Goal: Find specific page/section: Find specific page/section

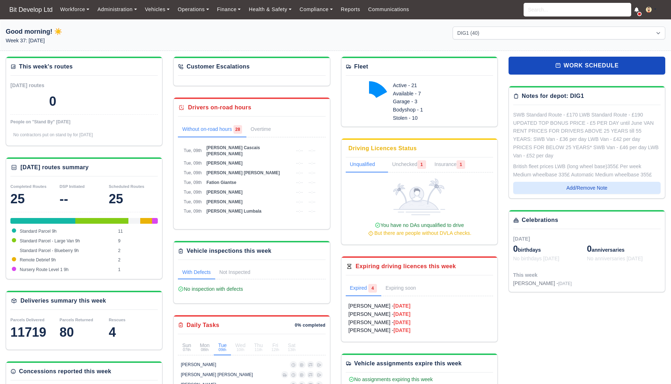
select select "2"
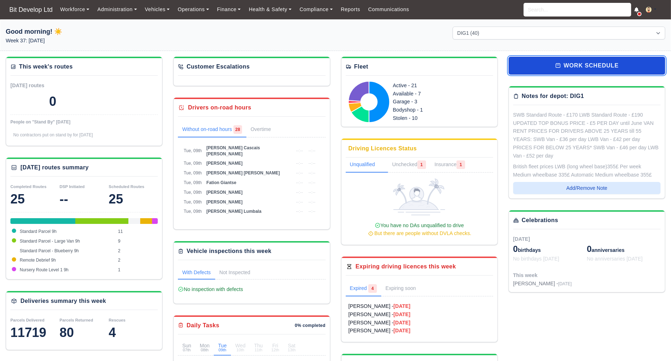
click at [604, 69] on link "work schedule" at bounding box center [587, 66] width 157 height 18
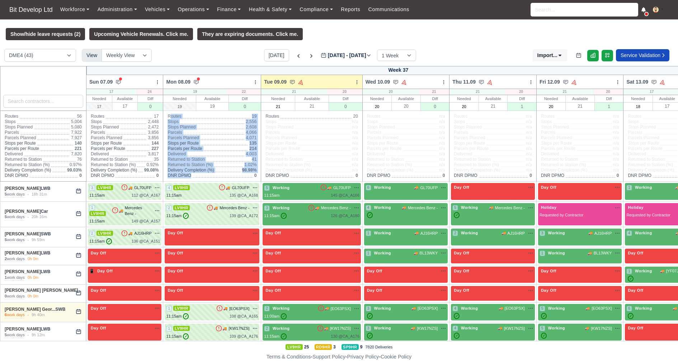
drag, startPoint x: 163, startPoint y: 122, endPoint x: 225, endPoint y: 178, distance: 83.3
click at [225, 178] on div "Routes 19 Stops 2,556 Stops Planned 2,608 Parcels 4,066 Parcels Planned 4,071 S…" at bounding box center [212, 146] width 98 height 70
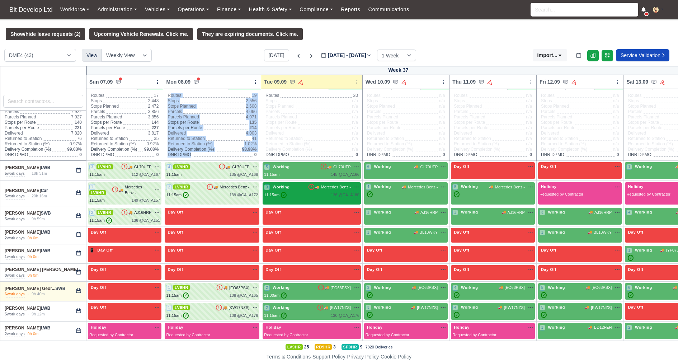
scroll to position [17, 0]
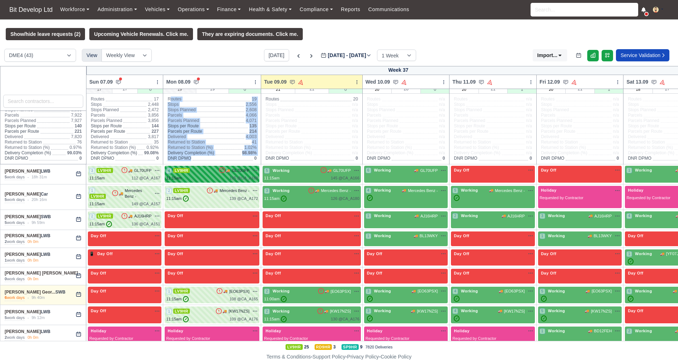
click at [208, 181] on div "11:15am 135 @ CA_A168" at bounding box center [212, 178] width 92 height 6
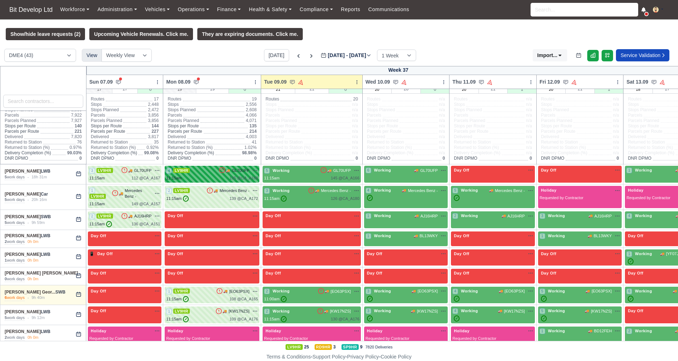
select select "63"
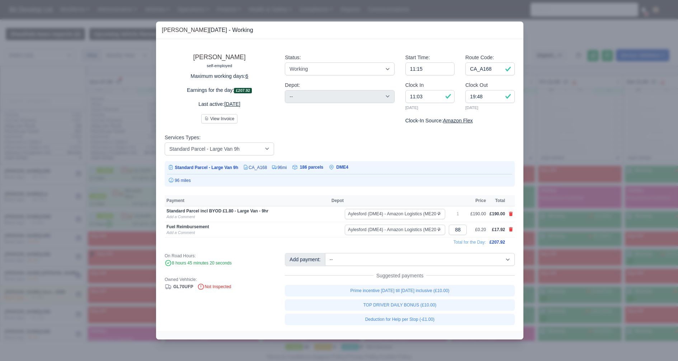
drag, startPoint x: 163, startPoint y: 166, endPoint x: 362, endPoint y: 186, distance: 200.0
click at [362, 186] on div "Abdul Ohid self-employed Maximum working days: 6 Earnings for the day: £207.92 …" at bounding box center [339, 184] width 367 height 291
click at [263, 178] on div "96 miles" at bounding box center [339, 180] width 344 height 6
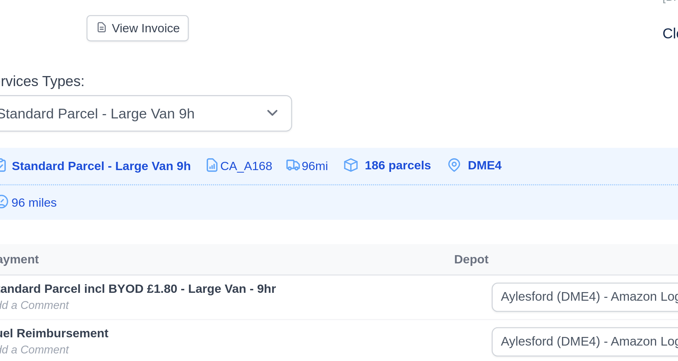
click at [316, 166] on span "186 parcels" at bounding box center [311, 167] width 23 height 5
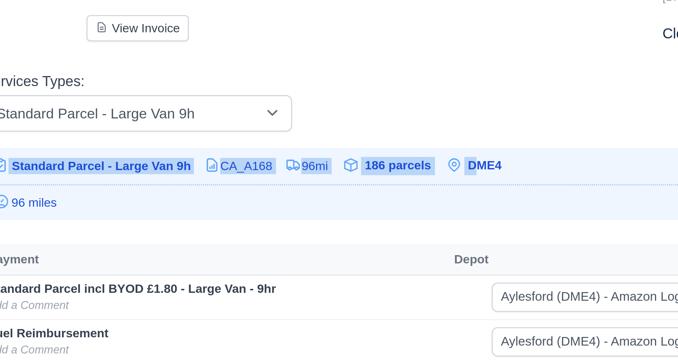
drag, startPoint x: 361, startPoint y: 165, endPoint x: 347, endPoint y: 165, distance: 14.0
click at [347, 165] on div "Standard Parcel - Large Van 9h CA_A168 96mi 186 parcels DME4" at bounding box center [340, 173] width 350 height 25
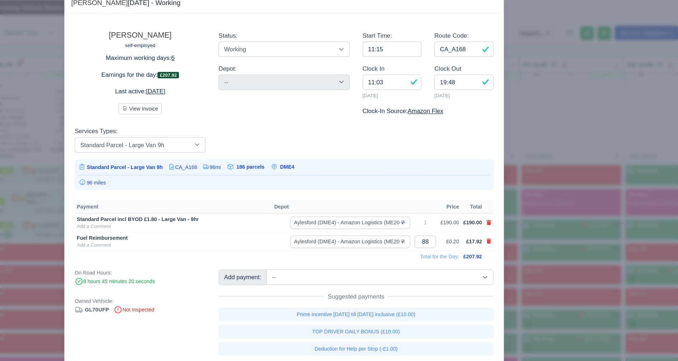
drag, startPoint x: 174, startPoint y: 165, endPoint x: 360, endPoint y: 165, distance: 186.1
click at [360, 165] on div "Standard Parcel - Large Van 9h CA_A168 96mi 186 parcels DME4" at bounding box center [340, 173] width 350 height 25
drag, startPoint x: 167, startPoint y: 210, endPoint x: 282, endPoint y: 208, distance: 114.8
click at [282, 208] on div "Standard Parcel incl BYOD £1.80 - Large Van - 9hr" at bounding box center [246, 211] width 161 height 6
click at [209, 59] on link "[PERSON_NAME]" at bounding box center [219, 56] width 52 height 7
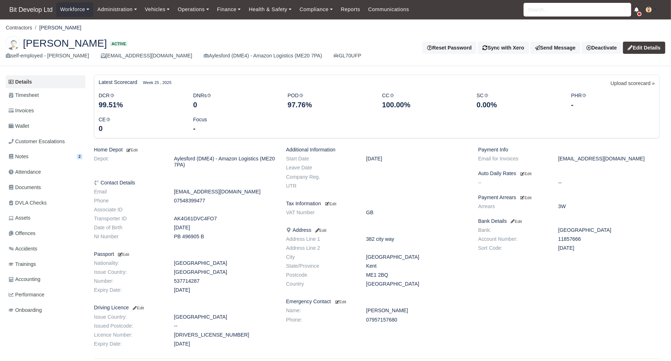
drag, startPoint x: 95, startPoint y: 220, endPoint x: 219, endPoint y: 218, distance: 124.1
click at [219, 218] on dl "Email [EMAIL_ADDRESS][DOMAIN_NAME] Phone [PHONE_NUMBER] Associate ID Transporte…" at bounding box center [185, 216] width 192 height 54
click at [207, 218] on dd "AK4G61DVC4FO7" at bounding box center [225, 219] width 112 height 6
click at [190, 217] on dd "AK4G61DVC4FO7" at bounding box center [225, 219] width 112 height 6
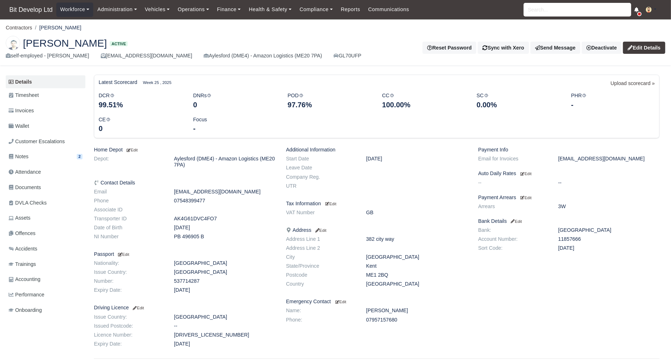
click at [190, 217] on dd "AK4G61DVC4FO7" at bounding box center [225, 219] width 112 height 6
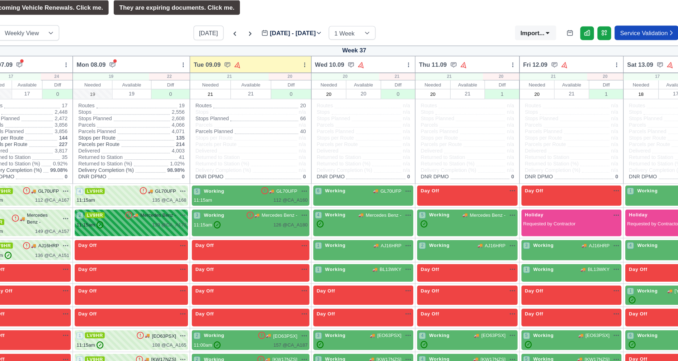
click at [198, 219] on div "11:15am ✓ 139 @ CA_A172" at bounding box center [212, 216] width 92 height 6
select select "63"
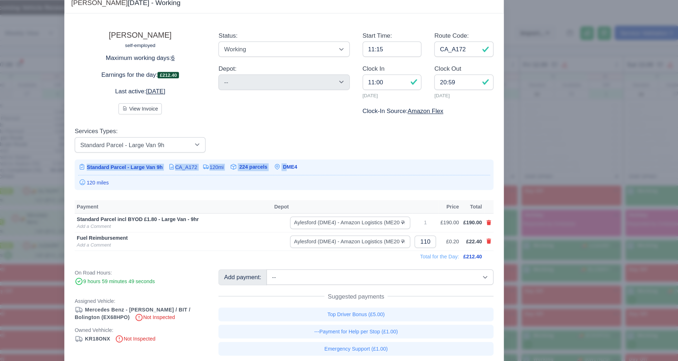
drag, startPoint x: 176, startPoint y: 166, endPoint x: 350, endPoint y: 169, distance: 173.6
click at [350, 169] on tr "Standard Parcel - Large Van 9h CA_A172 120mi 224 parcels DME4" at bounding box center [259, 167] width 184 height 7
click at [591, 143] on div at bounding box center [339, 180] width 678 height 361
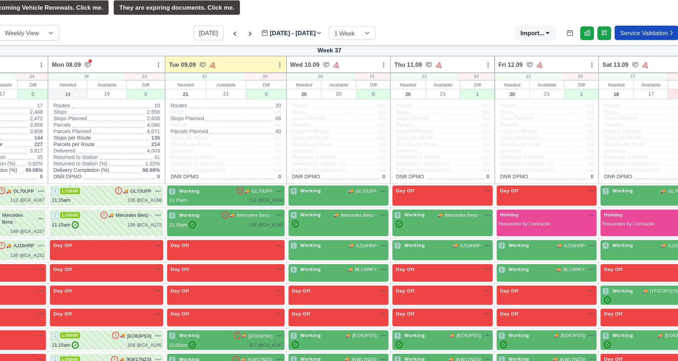
scroll to position [0, 24]
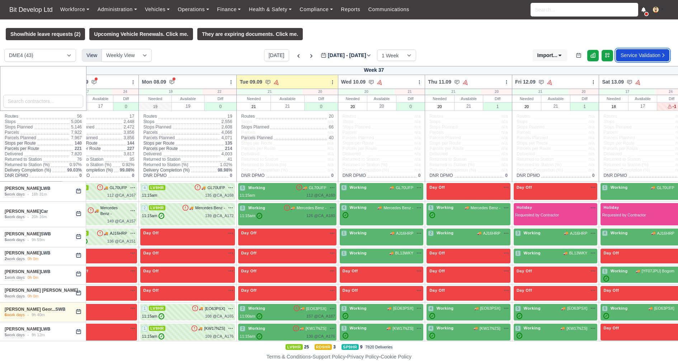
click at [636, 54] on link "Service Validation" at bounding box center [642, 55] width 53 height 12
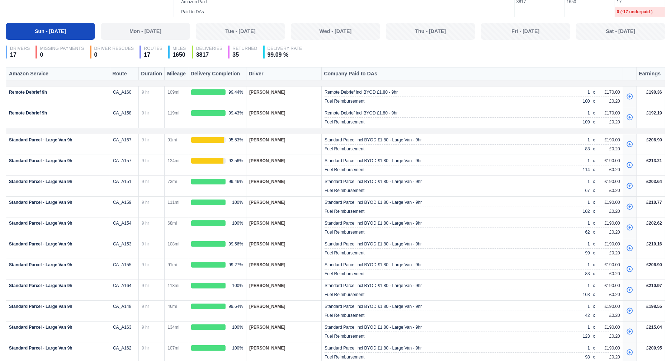
scroll to position [208, 0]
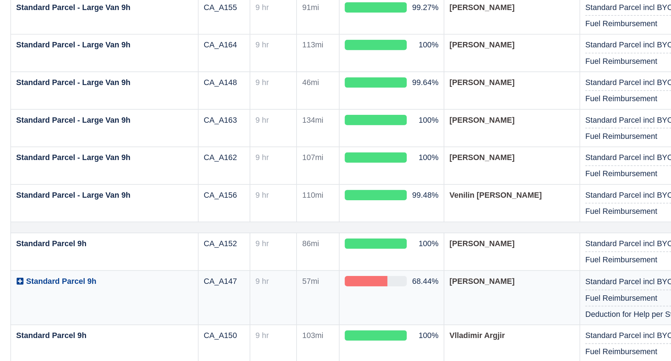
click at [10, 313] on icon at bounding box center [11, 315] width 4 height 4
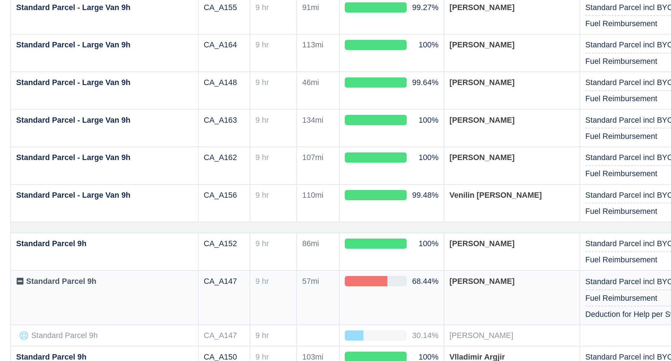
scroll to position [220, 0]
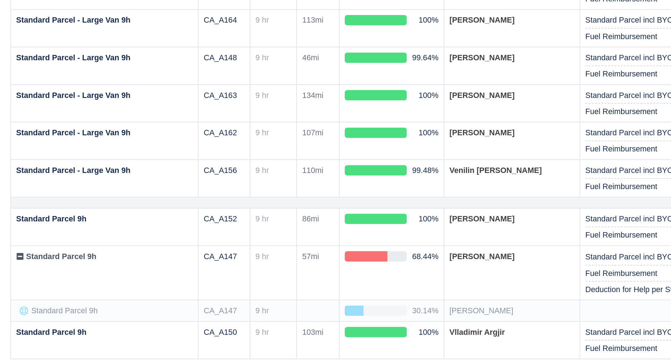
drag, startPoint x: 292, startPoint y: 339, endPoint x: 44, endPoint y: 327, distance: 247.8
click at [44, 327] on tbody "Remote Debrief 9h CA_A160 9 hr 109mi 99.44%" at bounding box center [335, 163] width 659 height 393
click at [292, 327] on td "[PERSON_NAME]" at bounding box center [283, 333] width 75 height 12
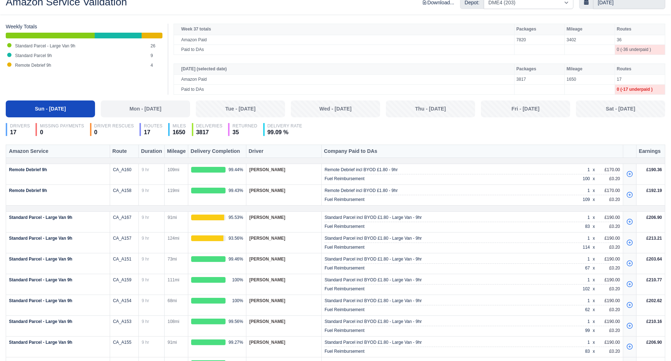
scroll to position [0, 0]
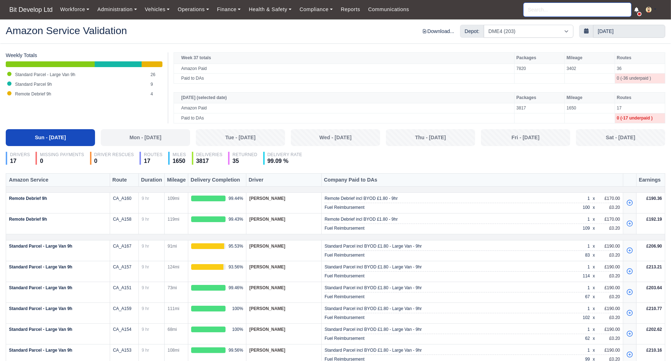
click at [580, 12] on input "search" at bounding box center [578, 10] width 108 height 14
type input "[PERSON_NAME]"
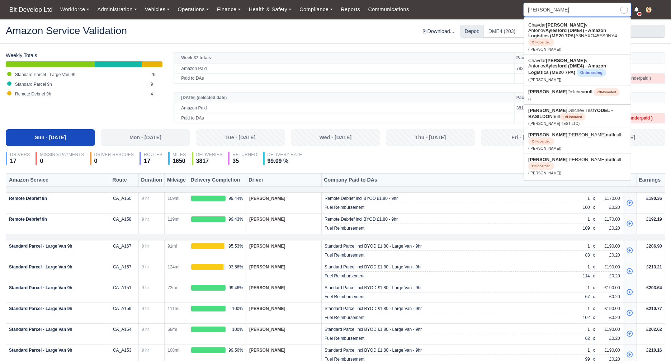
type input "[PERSON_NAME]"
type input "[PERSON_NAME] d"
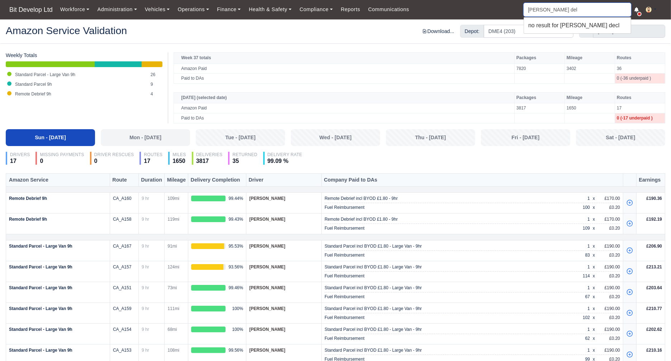
type input "[PERSON_NAME] delc"
type input "[PERSON_NAME]"
click at [573, 49] on link "[PERSON_NAME] hev Test YODEL - BASILDON null Off-boarded ([PERSON_NAME] TEST LT…" at bounding box center [577, 51] width 107 height 24
type input "[PERSON_NAME] Test"
